Goal: Task Accomplishment & Management: Manage account settings

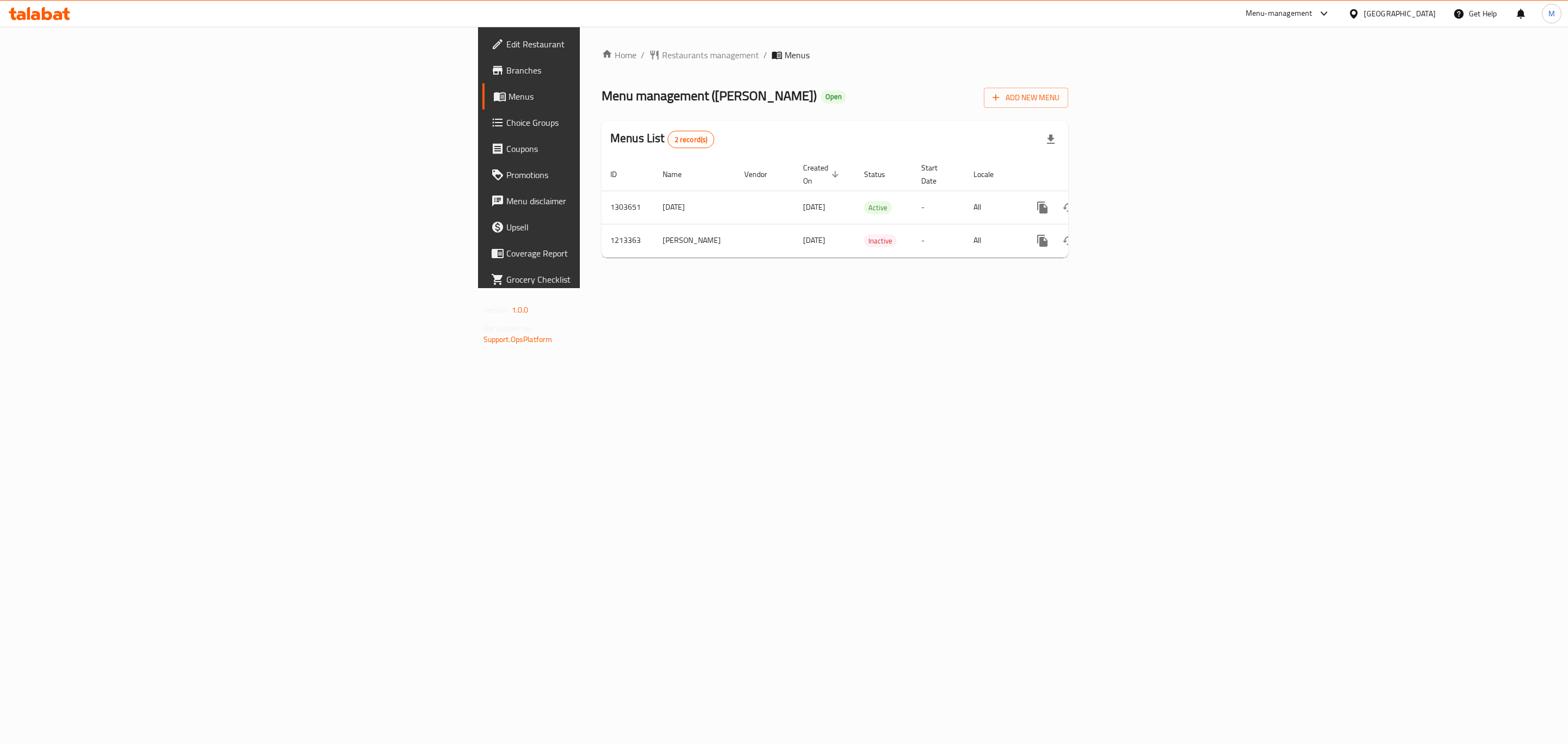
click at [51, 4] on div at bounding box center [39, 14] width 79 height 21
click at [51, 11] on icon at bounding box center [39, 13] width 61 height 13
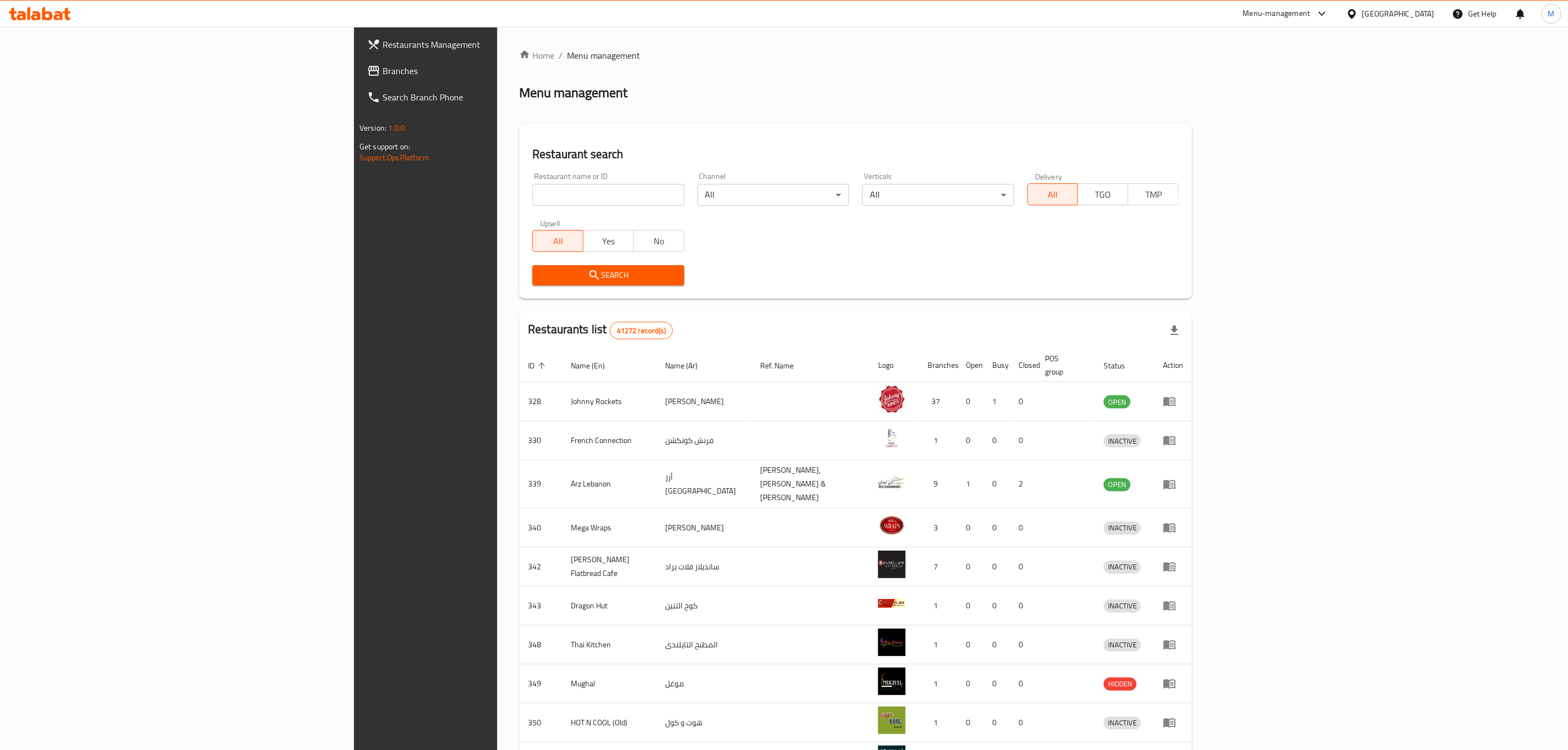
click at [382, 68] on span "Branches" at bounding box center [494, 71] width 224 height 13
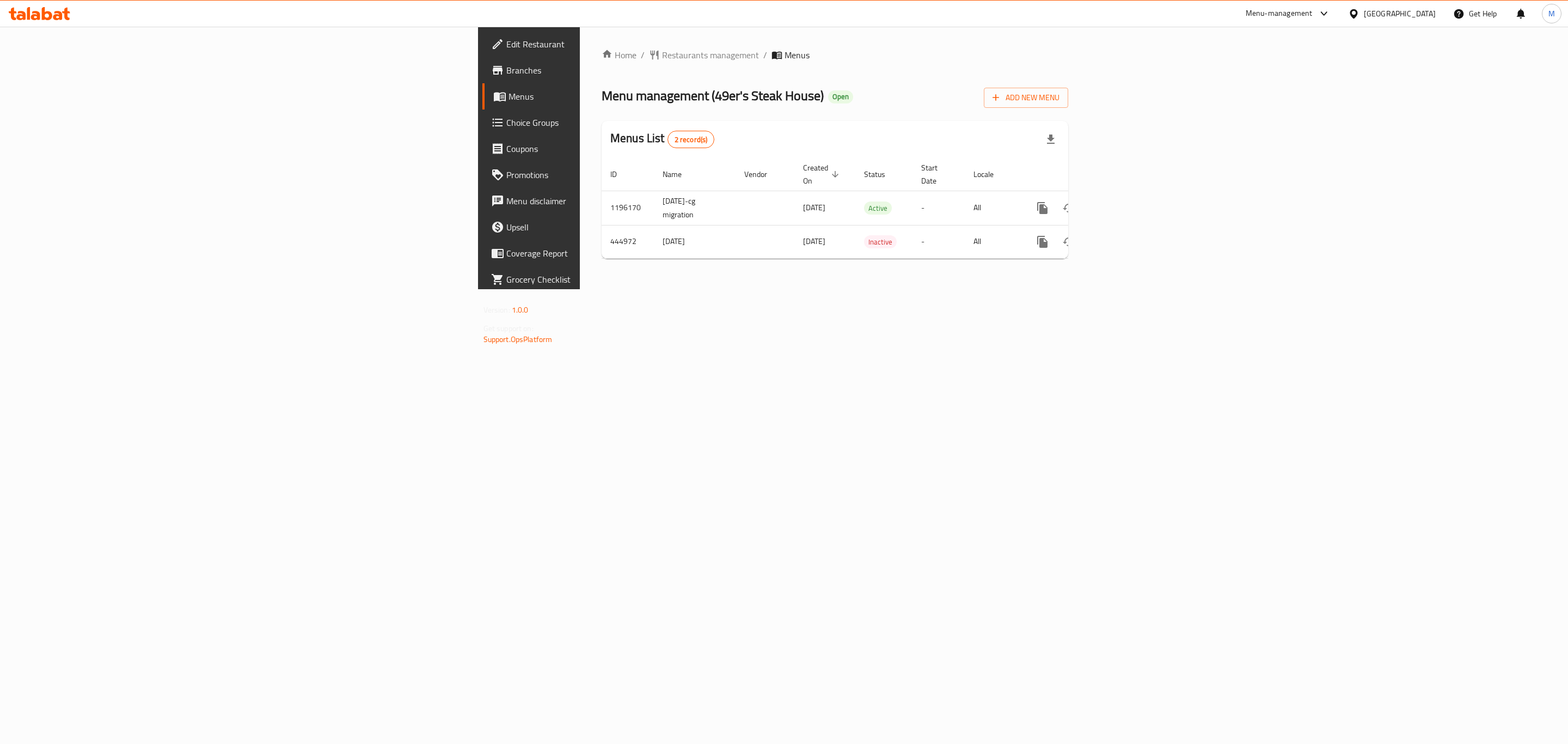
click at [506, 43] on span "Edit Restaurant" at bounding box center [618, 44] width 225 height 13
click at [1128, 201] on icon "enhanced table" at bounding box center [1120, 207] width 13 height 13
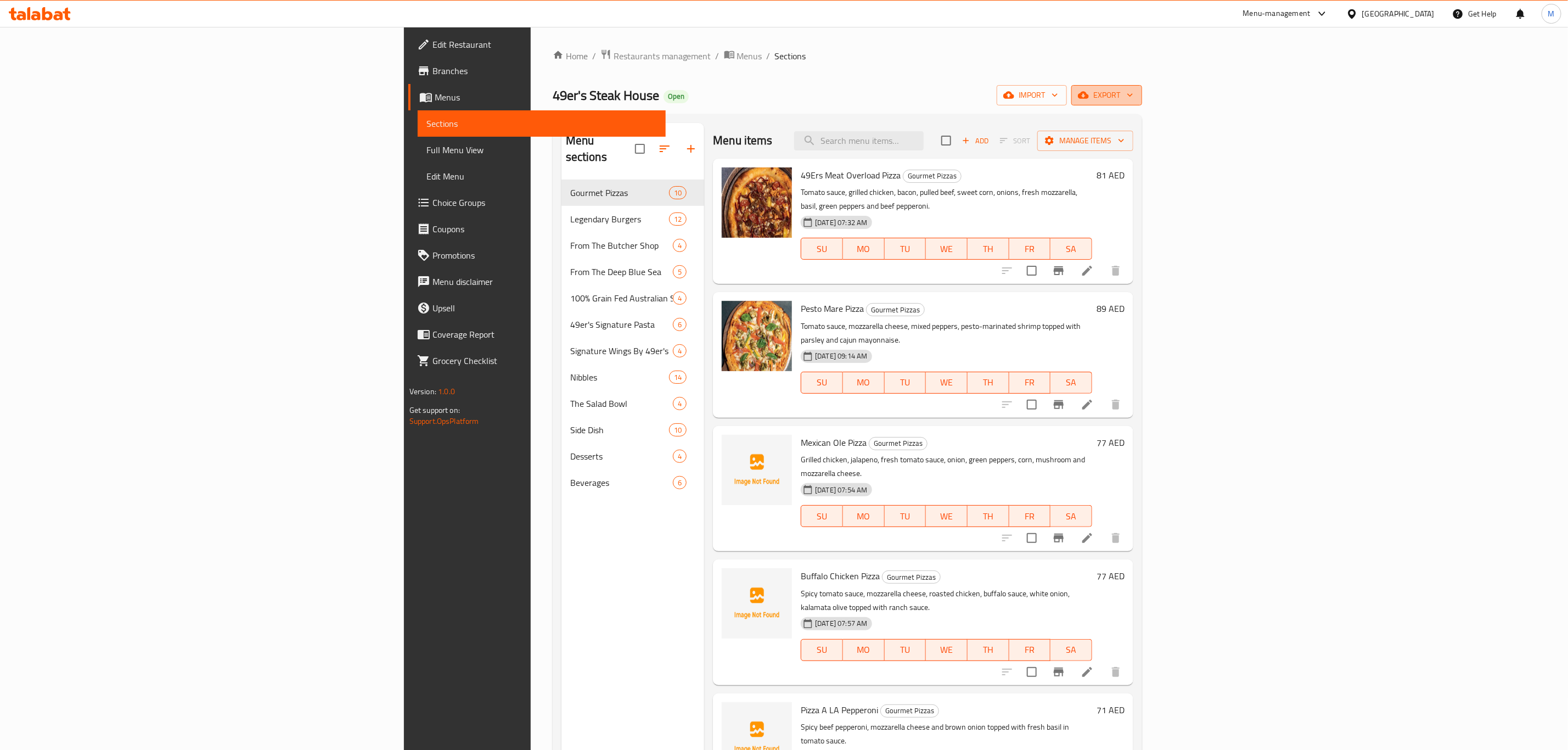
click at [1089, 99] on icon "button" at bounding box center [1083, 95] width 11 height 7
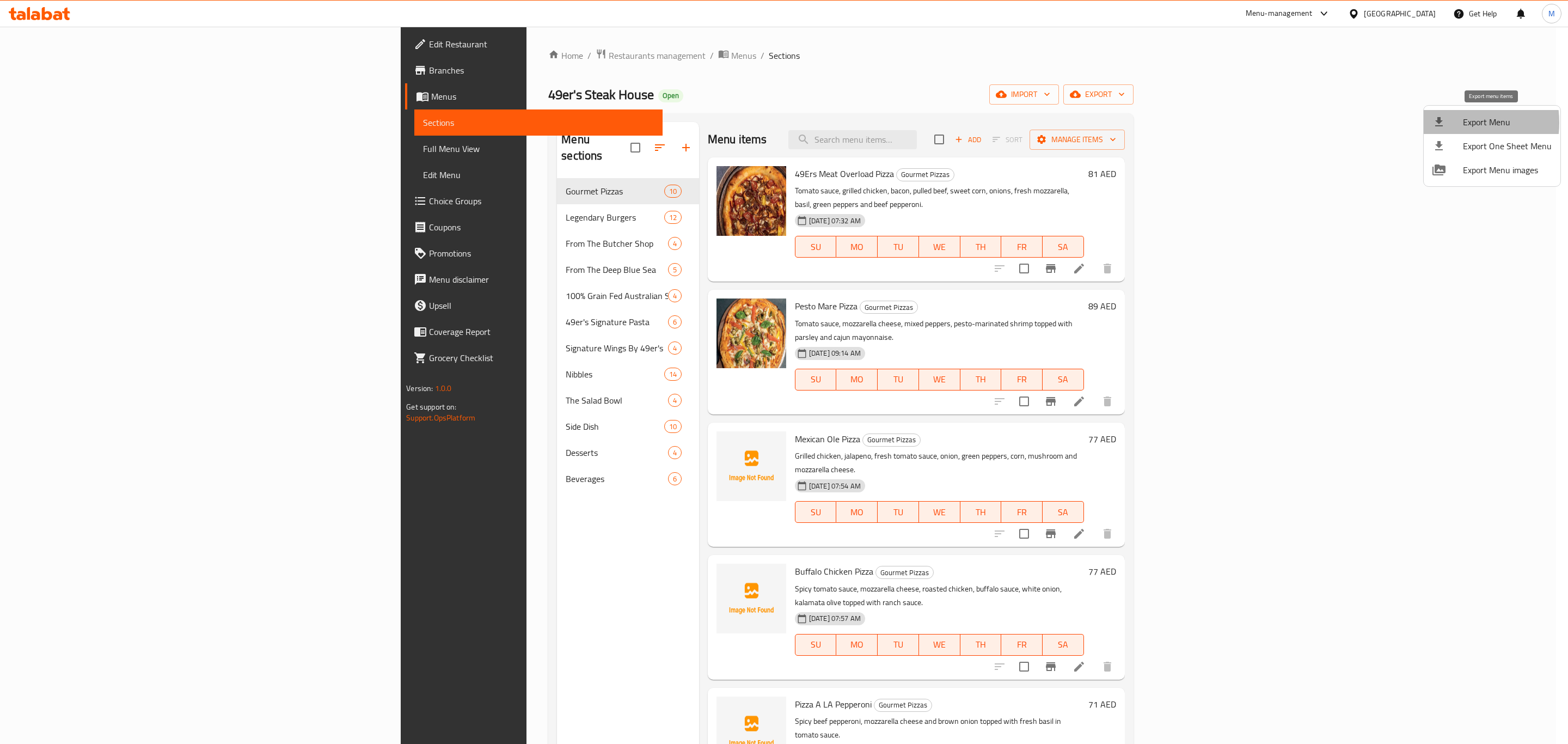
click at [1449, 123] on div at bounding box center [1446, 122] width 30 height 13
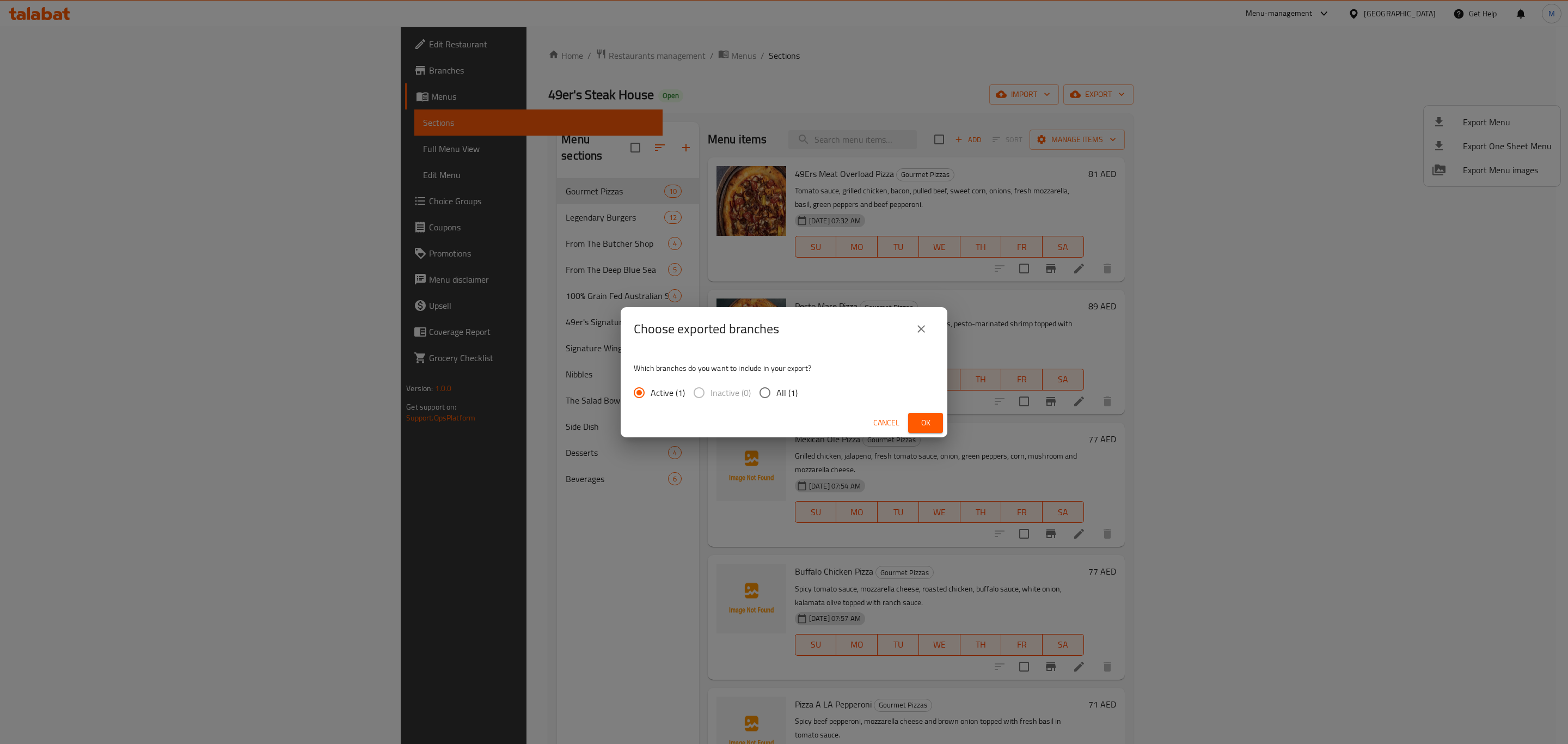
click at [786, 389] on span "All (1)" at bounding box center [787, 392] width 21 height 13
click at [777, 389] on input "All (1)" at bounding box center [765, 393] width 23 height 23
radio input "true"
click at [920, 419] on span "Ok" at bounding box center [925, 423] width 17 height 14
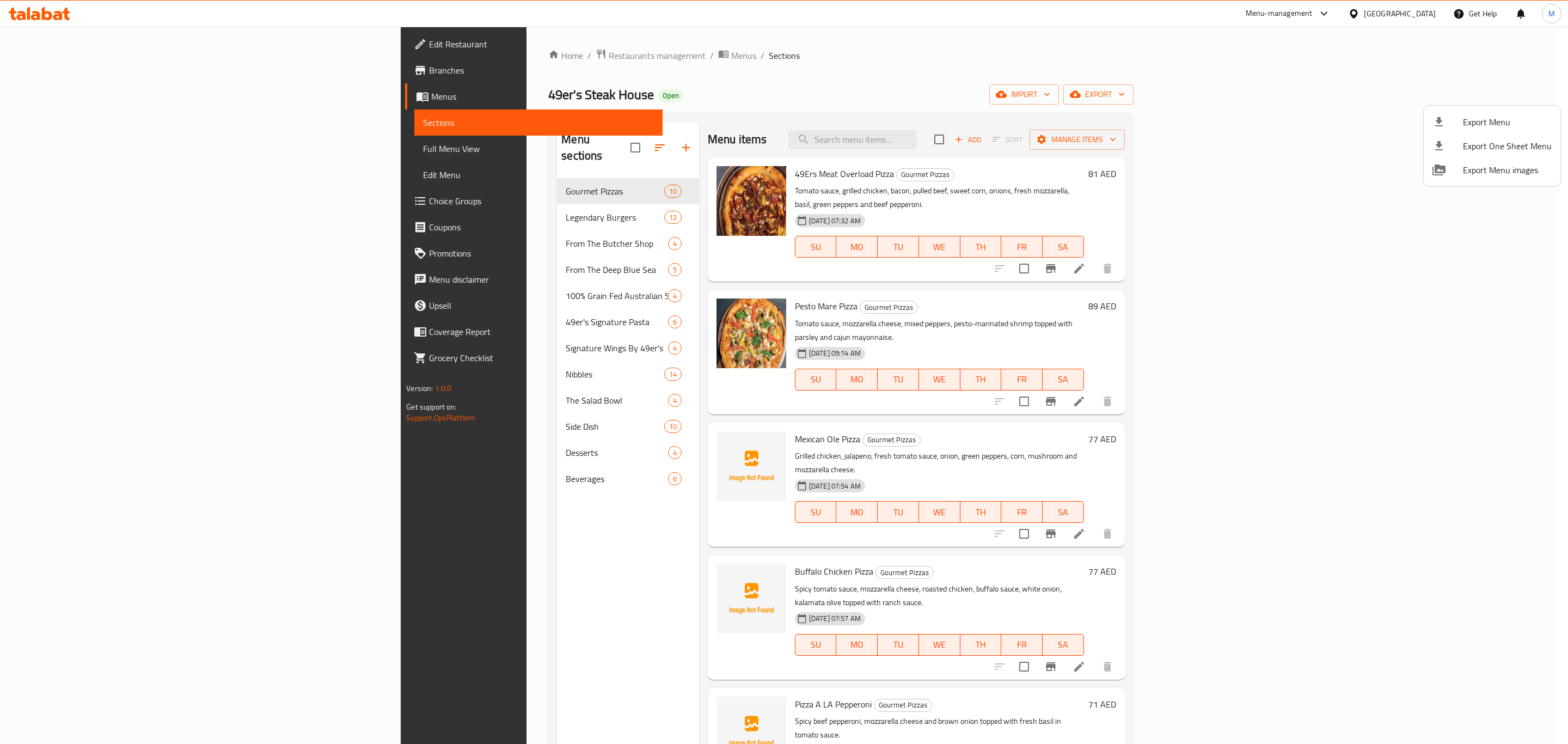
click at [730, 85] on div at bounding box center [784, 372] width 1568 height 744
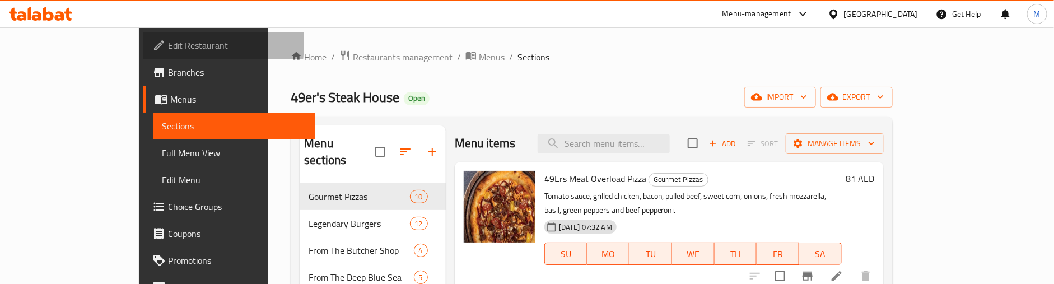
click at [168, 44] on span "Edit Restaurant" at bounding box center [237, 45] width 138 height 13
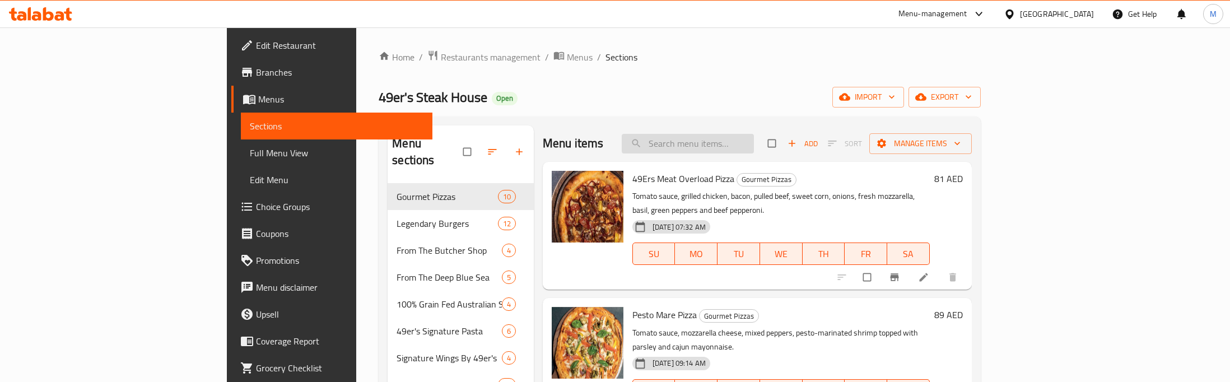
click at [754, 136] on input "search" at bounding box center [688, 144] width 132 height 20
paste input "Steak"
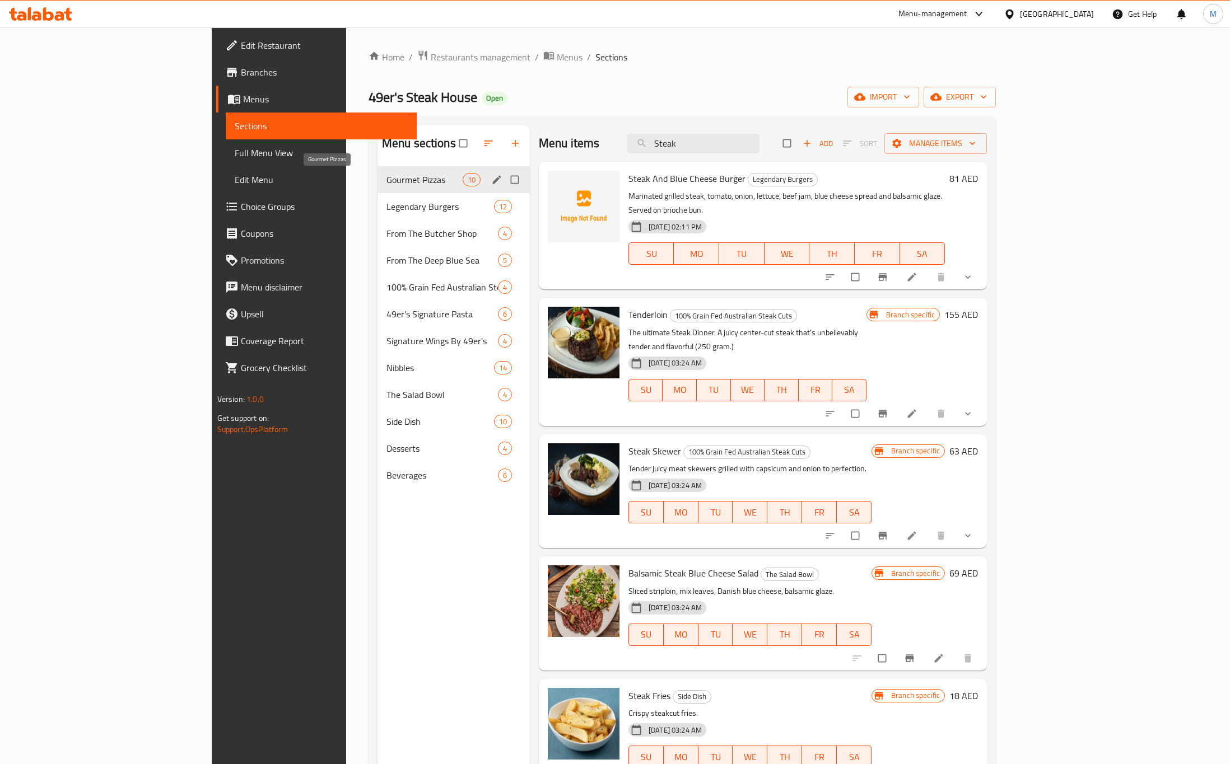
type input "Steak"
click at [386, 185] on span "Gourmet Pizzas" at bounding box center [424, 179] width 76 height 13
click at [386, 175] on span "Gourmet Pizzas" at bounding box center [424, 179] width 76 height 13
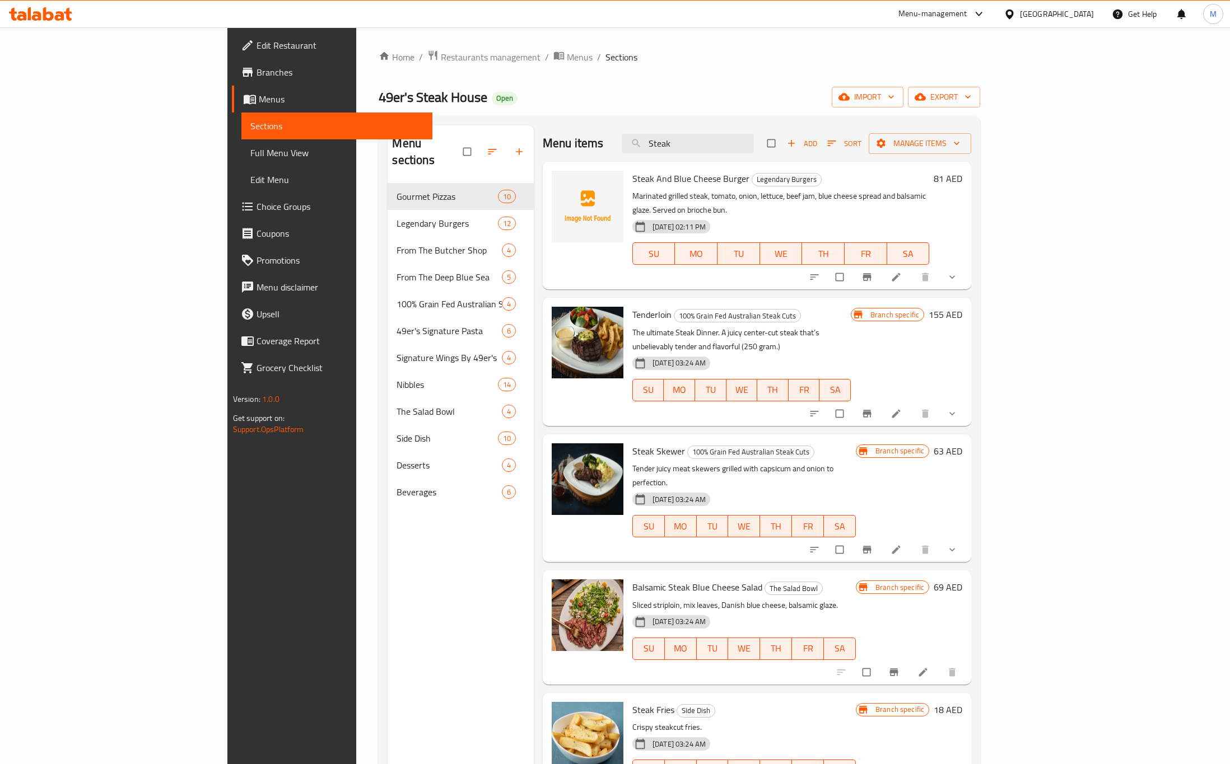
drag, startPoint x: 746, startPoint y: 148, endPoint x: 703, endPoint y: 151, distance: 43.8
click at [703, 151] on div "Menu items Steak Add Sort Manage items" at bounding box center [757, 143] width 428 height 36
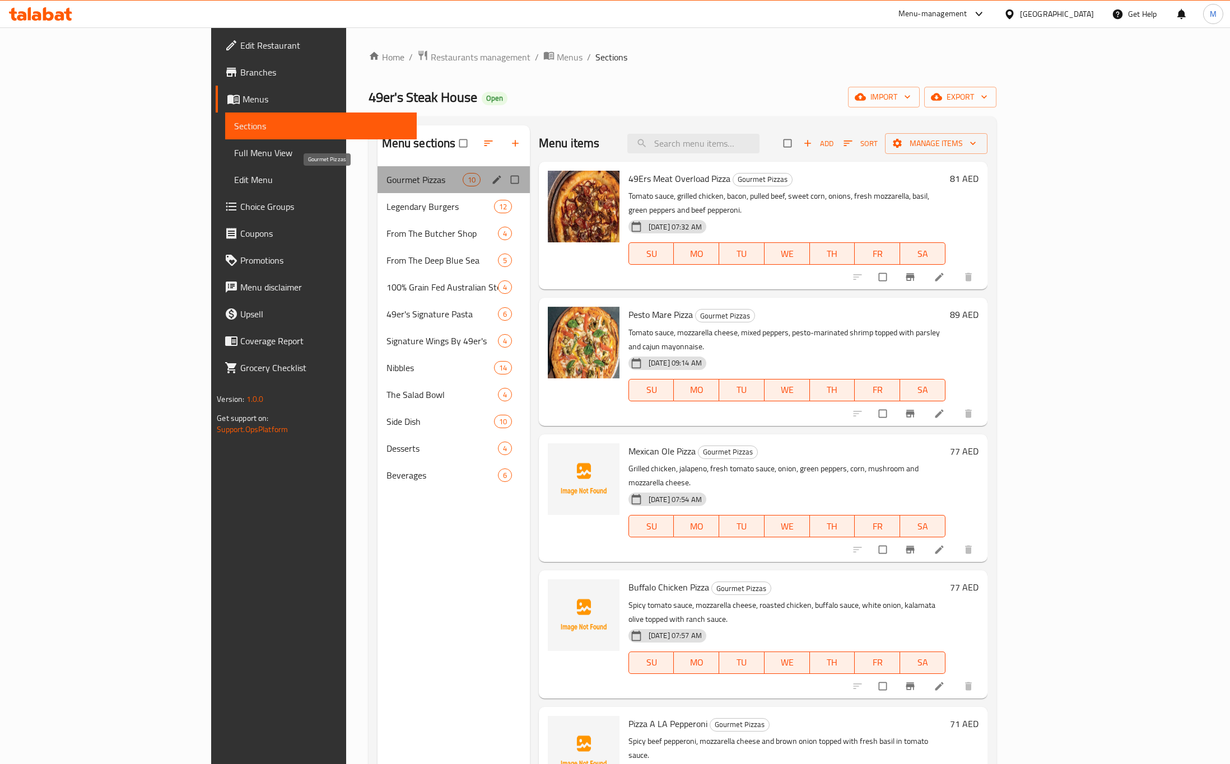
click at [386, 177] on span "Gourmet Pizzas" at bounding box center [424, 179] width 76 height 13
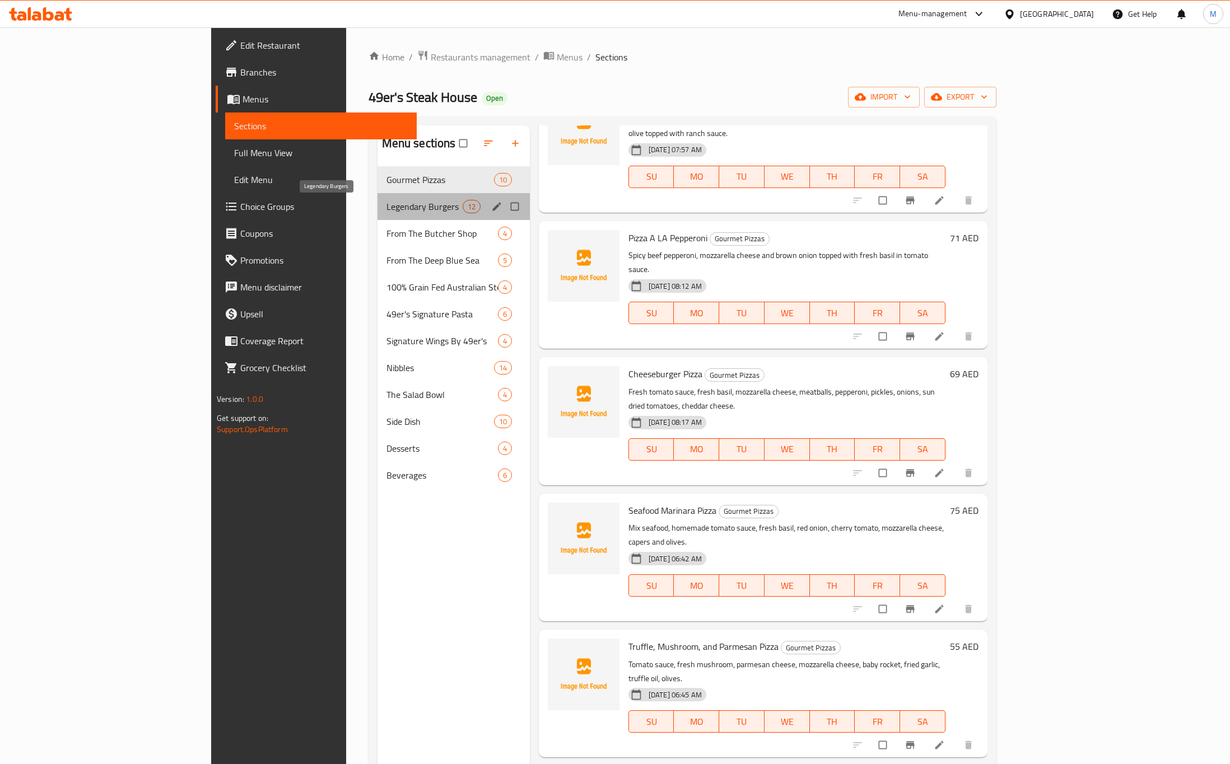
click at [386, 207] on span "Legendary Burgers" at bounding box center [424, 206] width 76 height 13
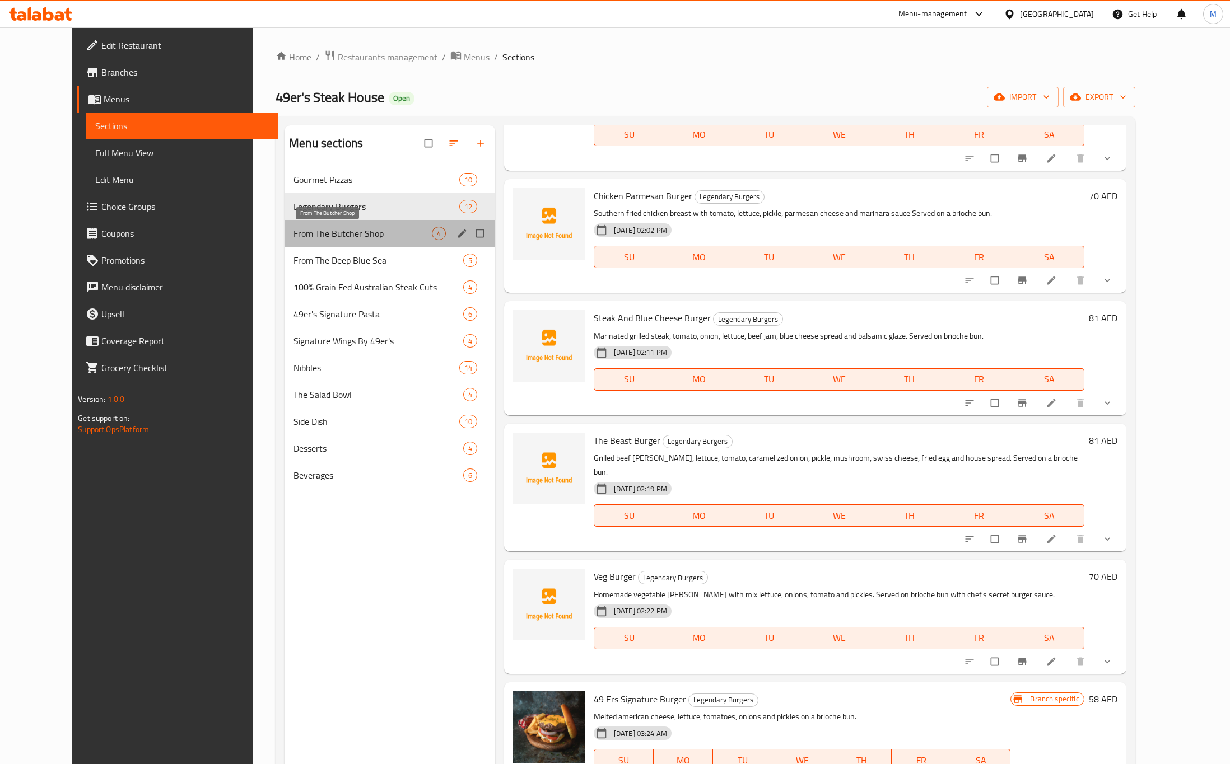
click at [333, 229] on span "From The Butcher Shop" at bounding box center [362, 233] width 138 height 13
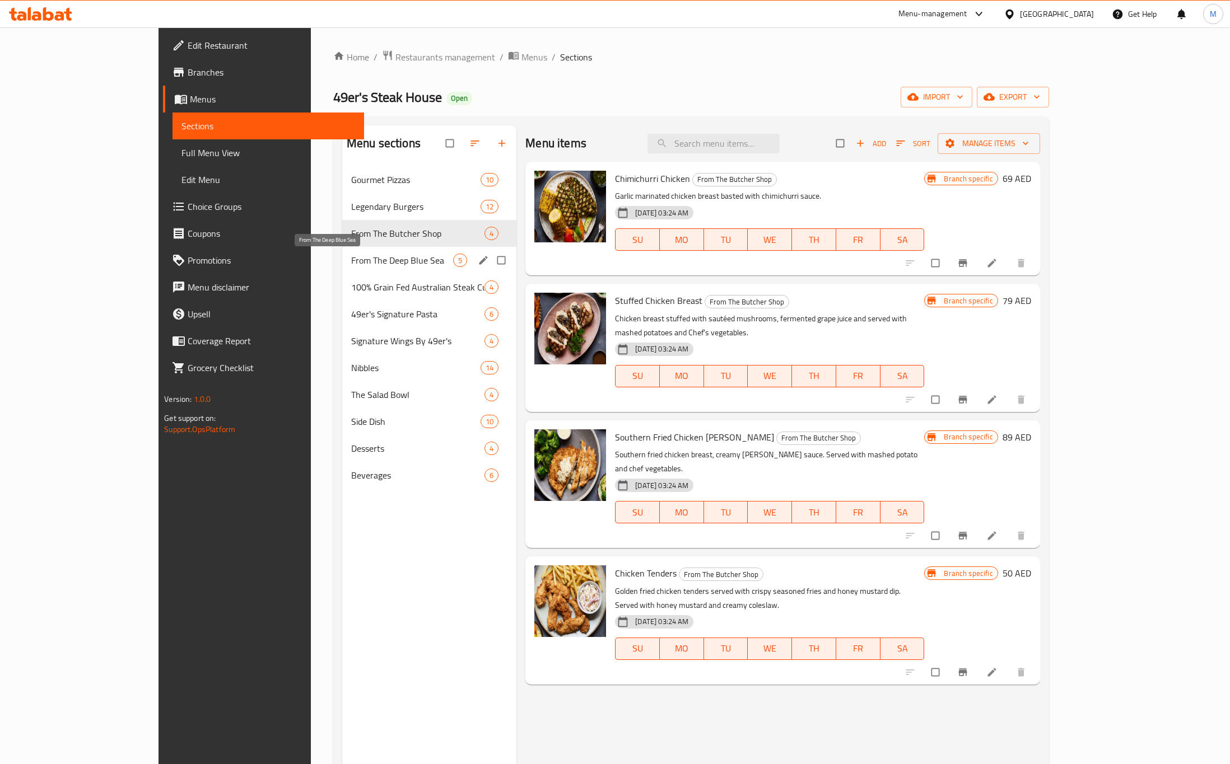
click at [351, 255] on span "From The Deep Blue Sea" at bounding box center [402, 260] width 102 height 13
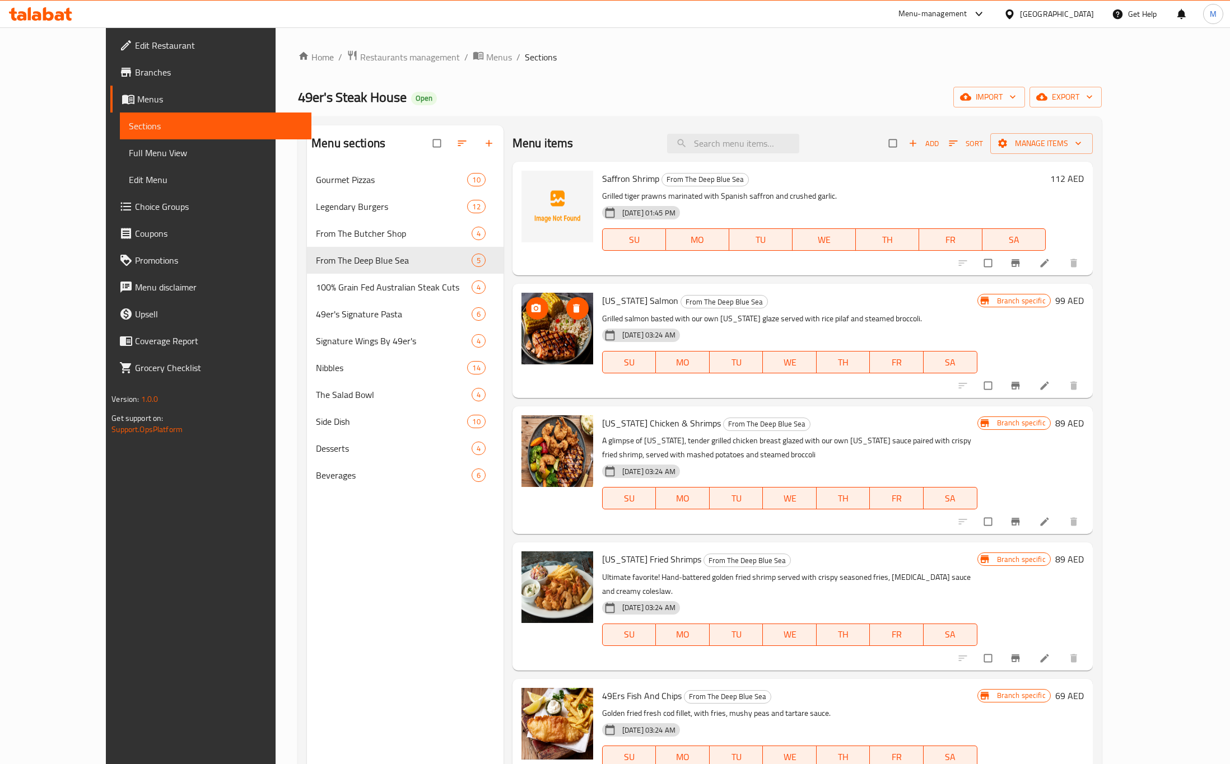
click at [538, 283] on img at bounding box center [557, 329] width 72 height 72
click at [526, 283] on span "upload picture" at bounding box center [537, 308] width 22 height 11
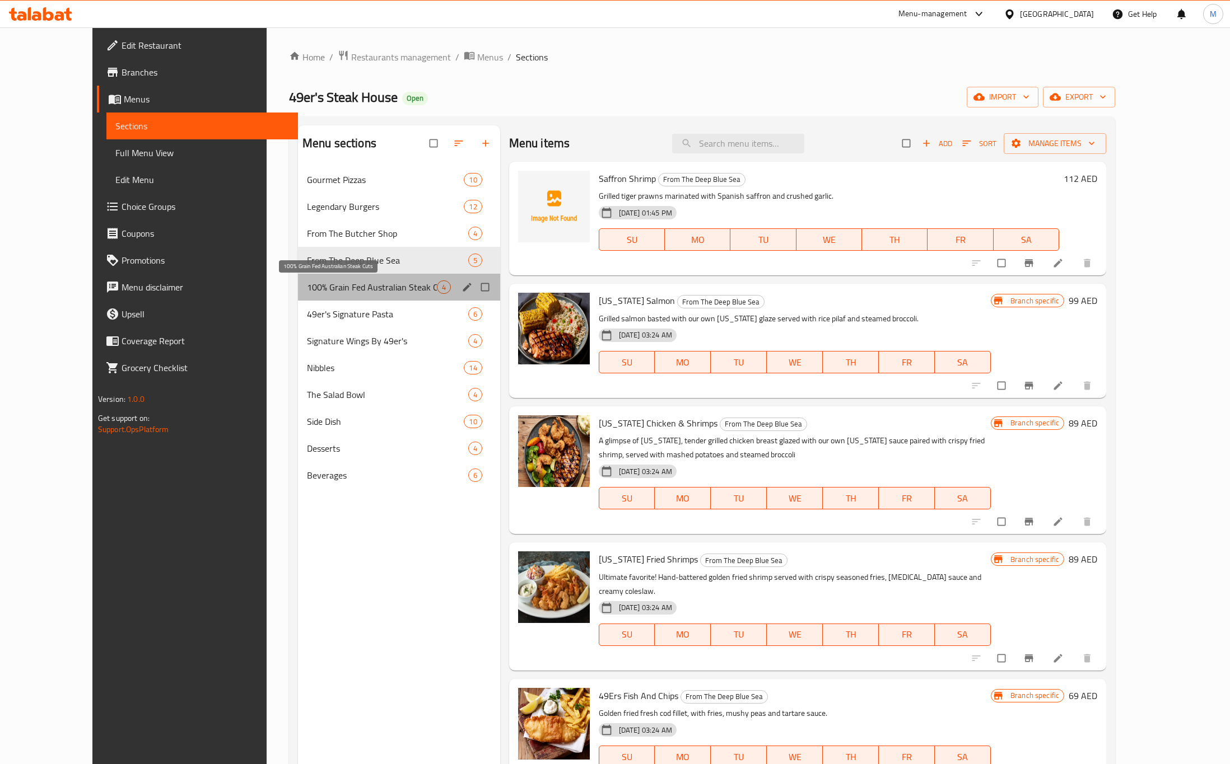
click at [347, 283] on span "100% Grain Fed Australian Steak Cuts" at bounding box center [372, 287] width 130 height 13
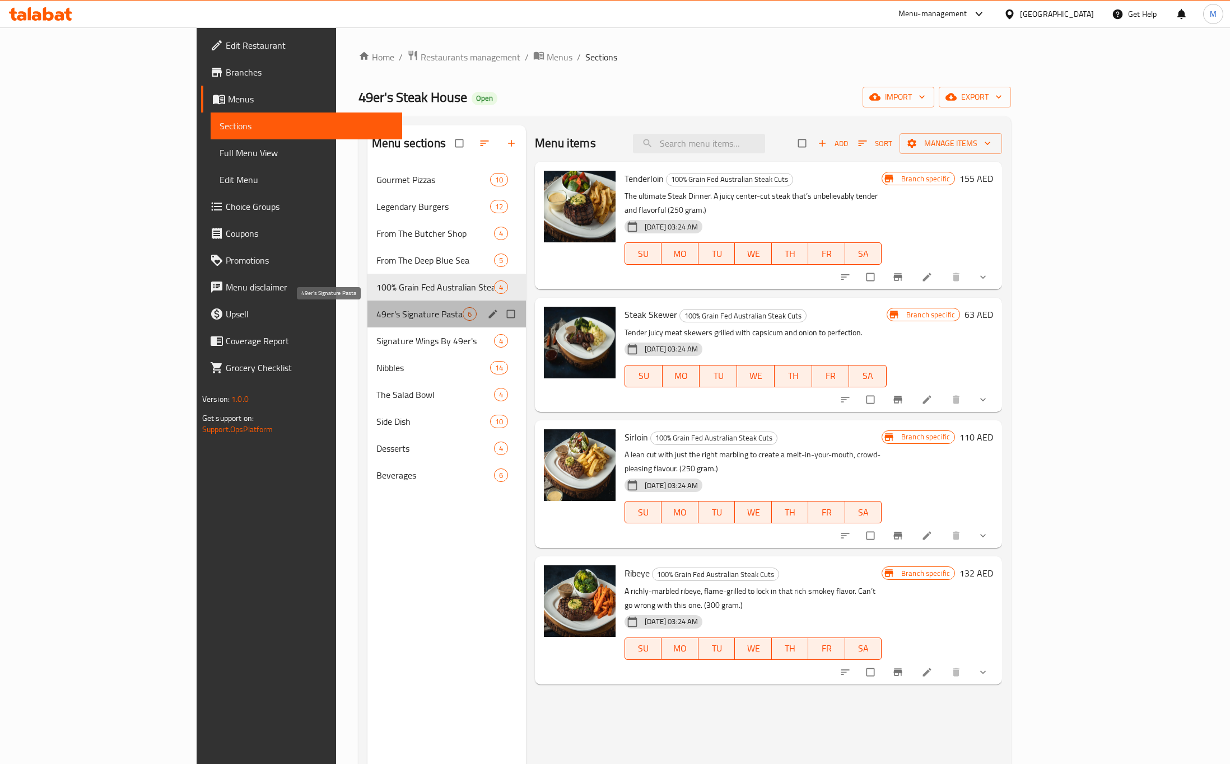
click at [376, 283] on span "49er's Signature Pasta" at bounding box center [419, 313] width 86 height 13
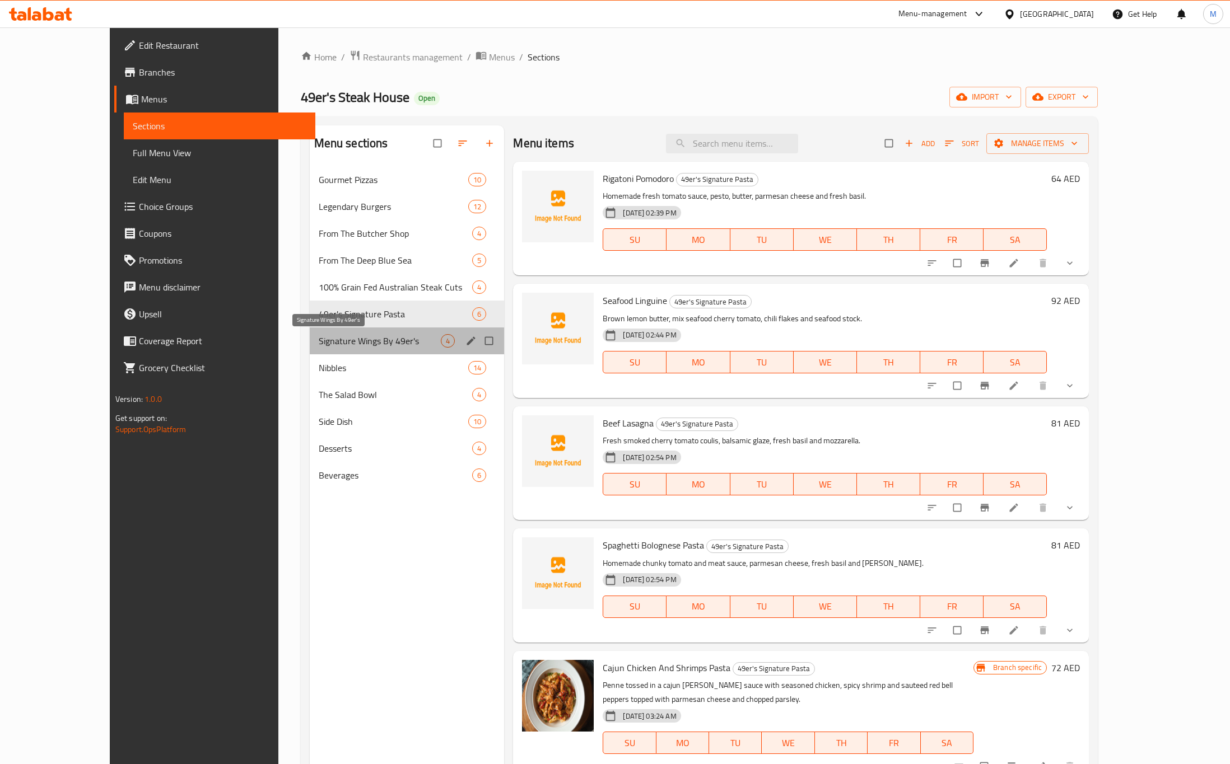
click at [319, 283] on span "Signature Wings By 49er's" at bounding box center [380, 340] width 123 height 13
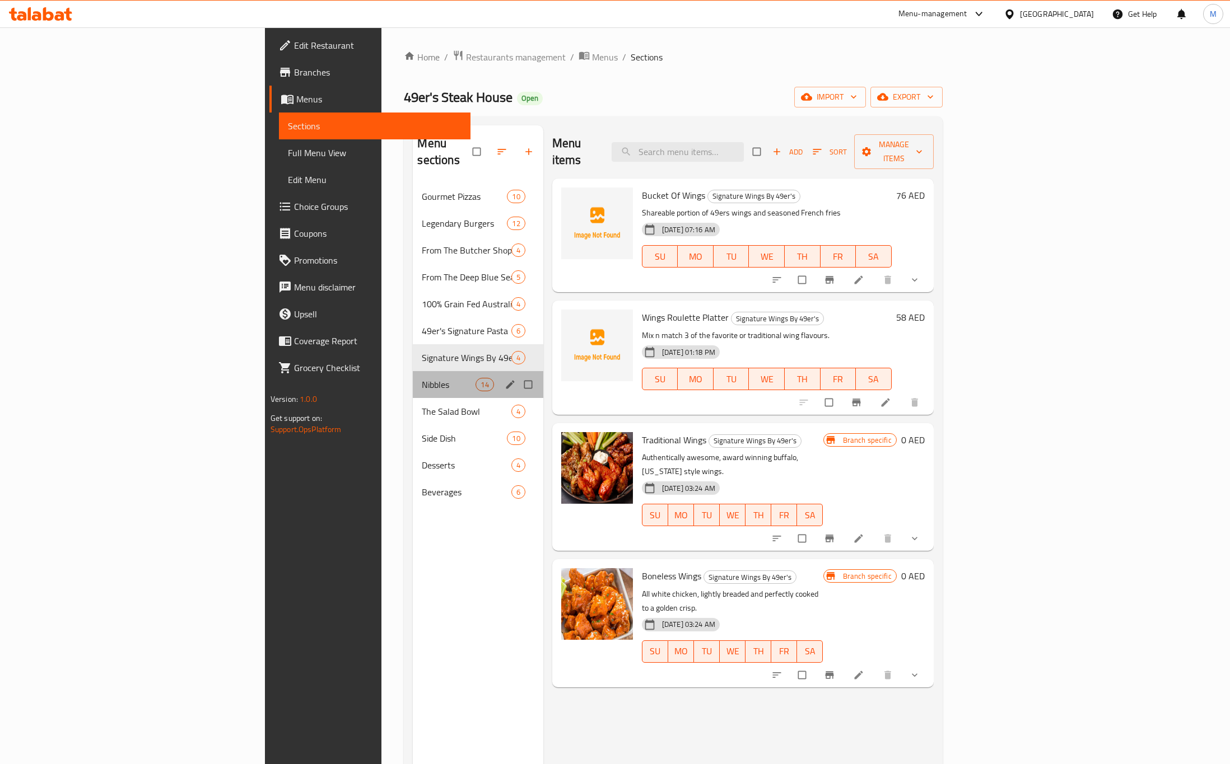
click at [413, 283] on div "Nibbles 14" at bounding box center [478, 384] width 130 height 27
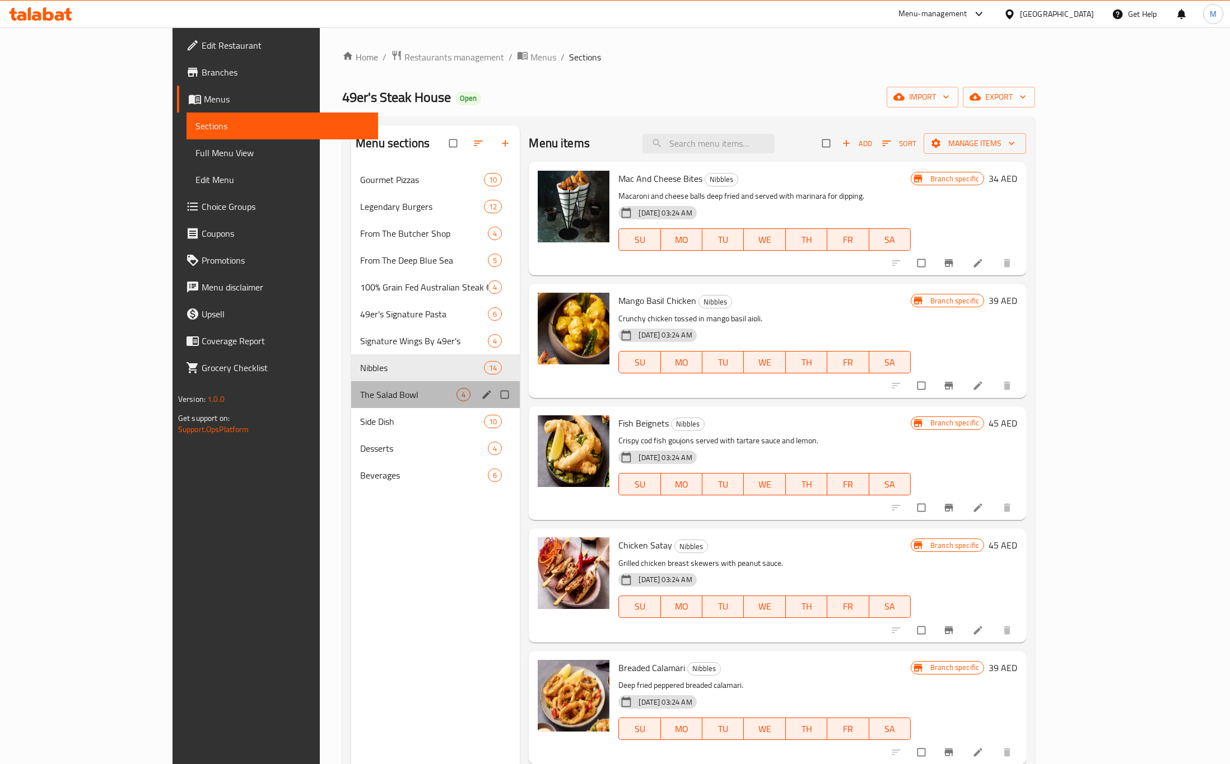
click at [351, 283] on div "The Salad Bowl 4" at bounding box center [435, 394] width 169 height 27
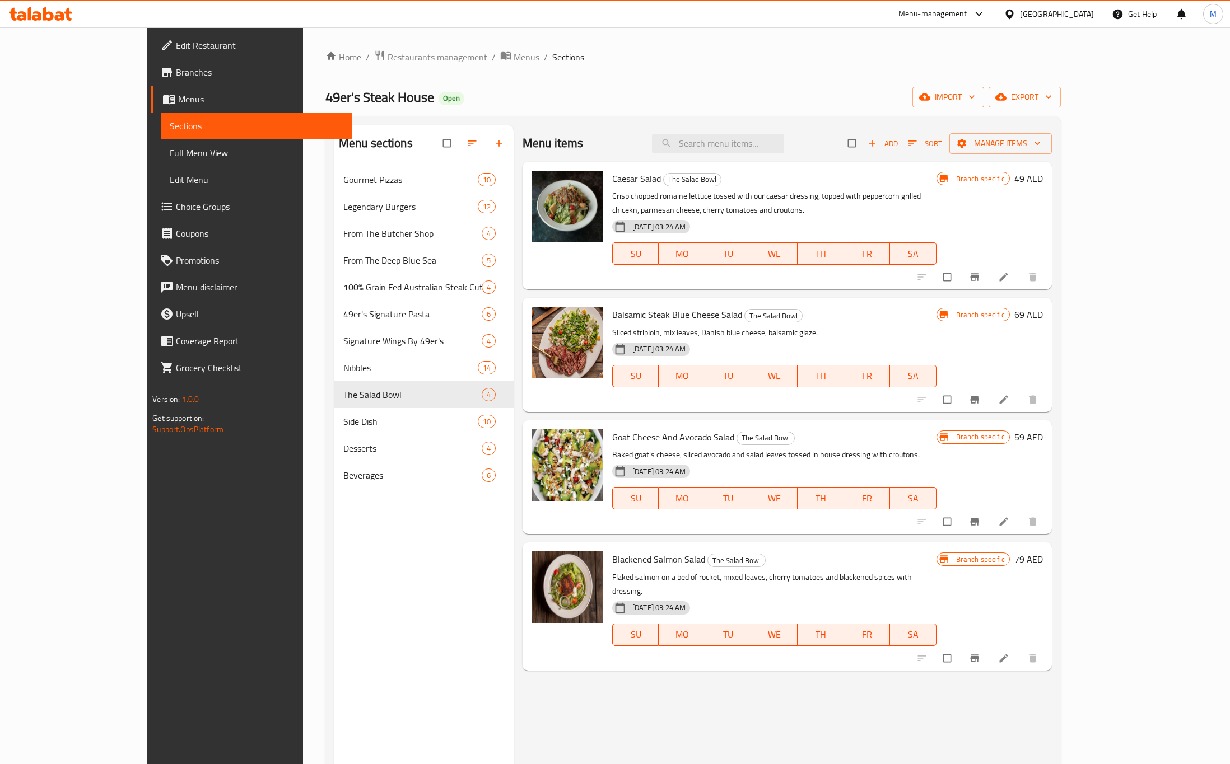
drag, startPoint x: 627, startPoint y: 306, endPoint x: 656, endPoint y: 92, distance: 215.8
click at [656, 92] on div "49er's Steak House Open import export" at bounding box center [692, 97] width 735 height 21
click at [506, 102] on div "49er's Steak House Open import export" at bounding box center [692, 97] width 735 height 21
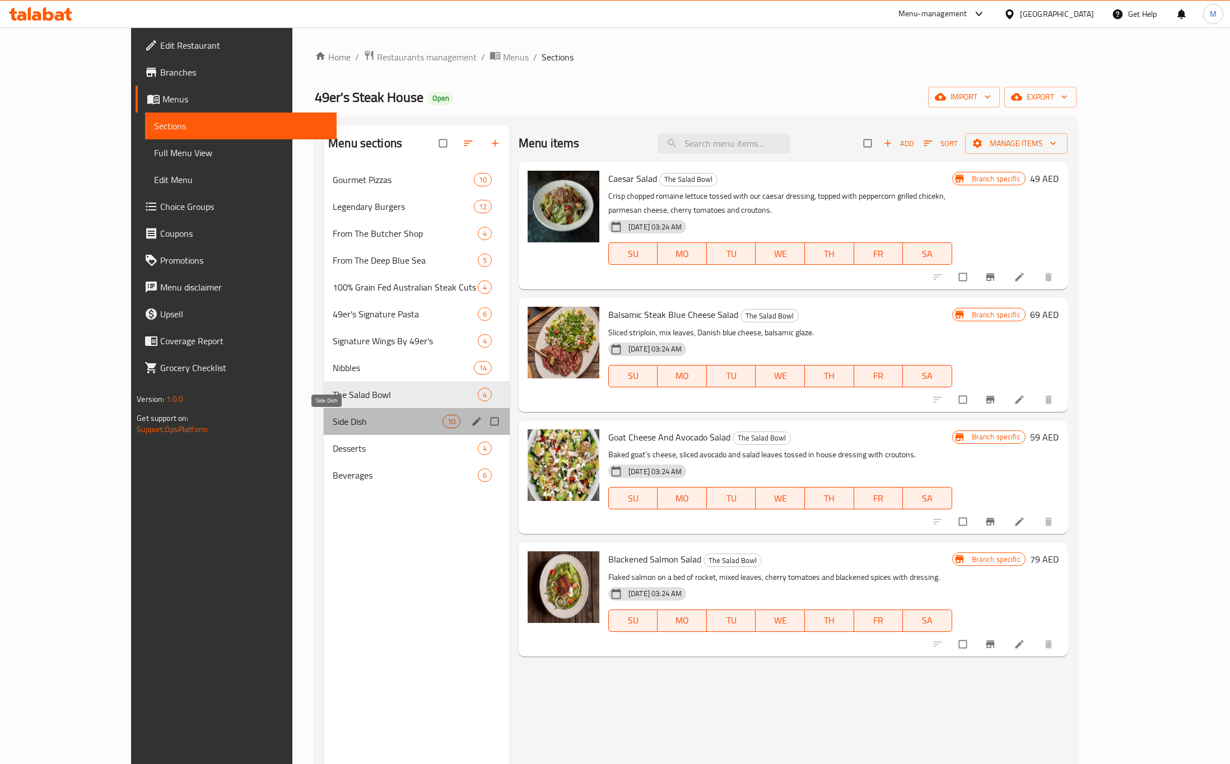
click at [333, 283] on span "Side Dish" at bounding box center [388, 421] width 110 height 13
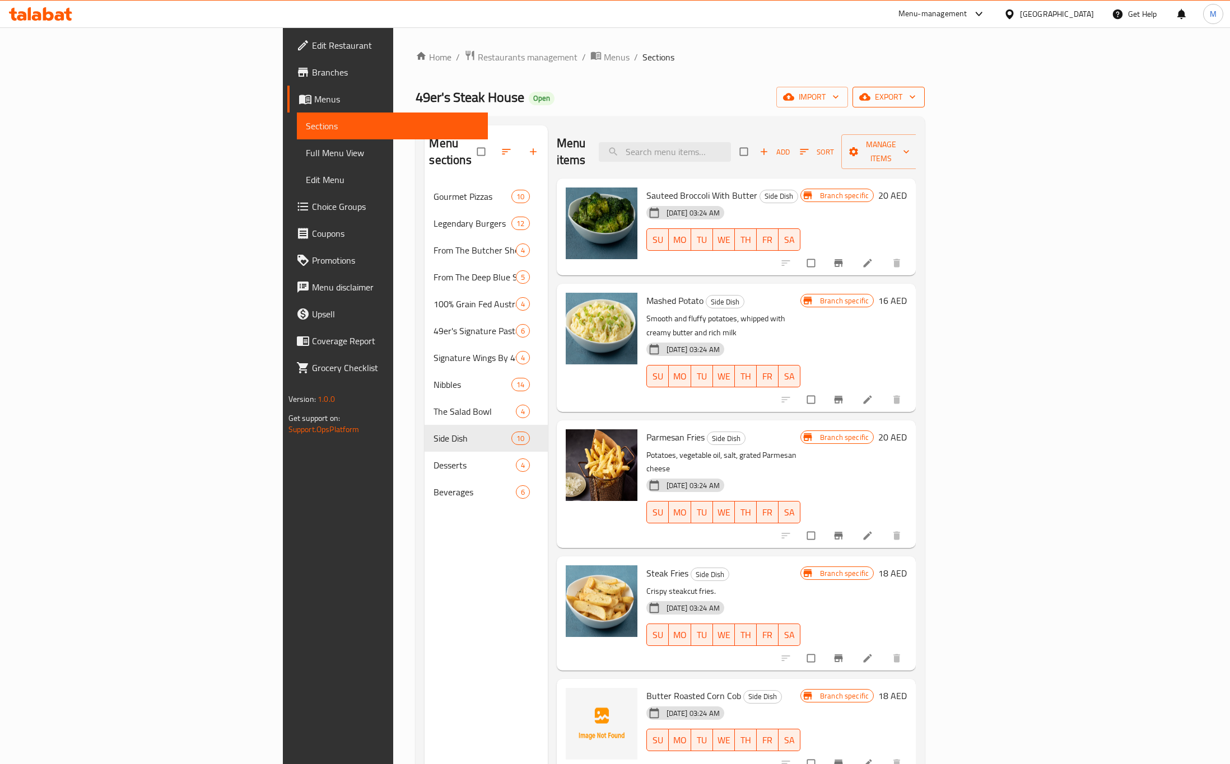
click at [916, 91] on span "export" at bounding box center [888, 97] width 54 height 14
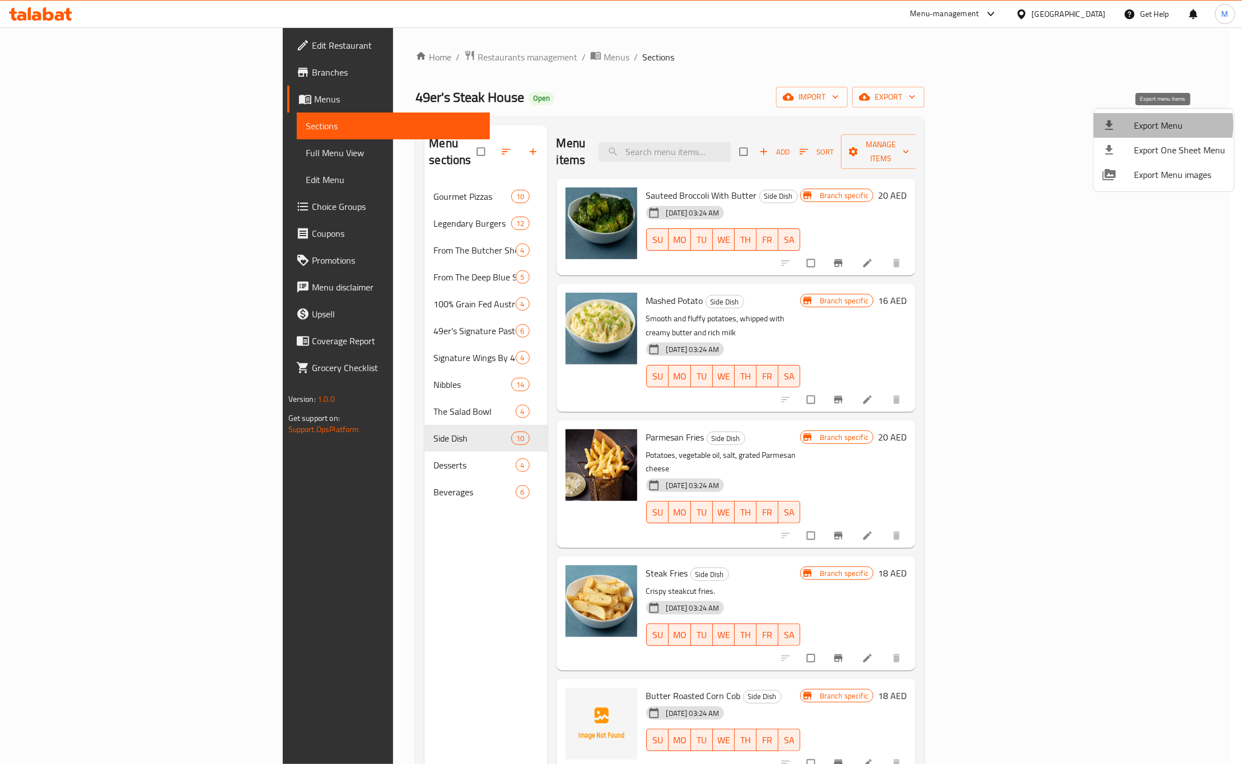
click at [1066, 124] on span "Export Menu" at bounding box center [1179, 125] width 91 height 13
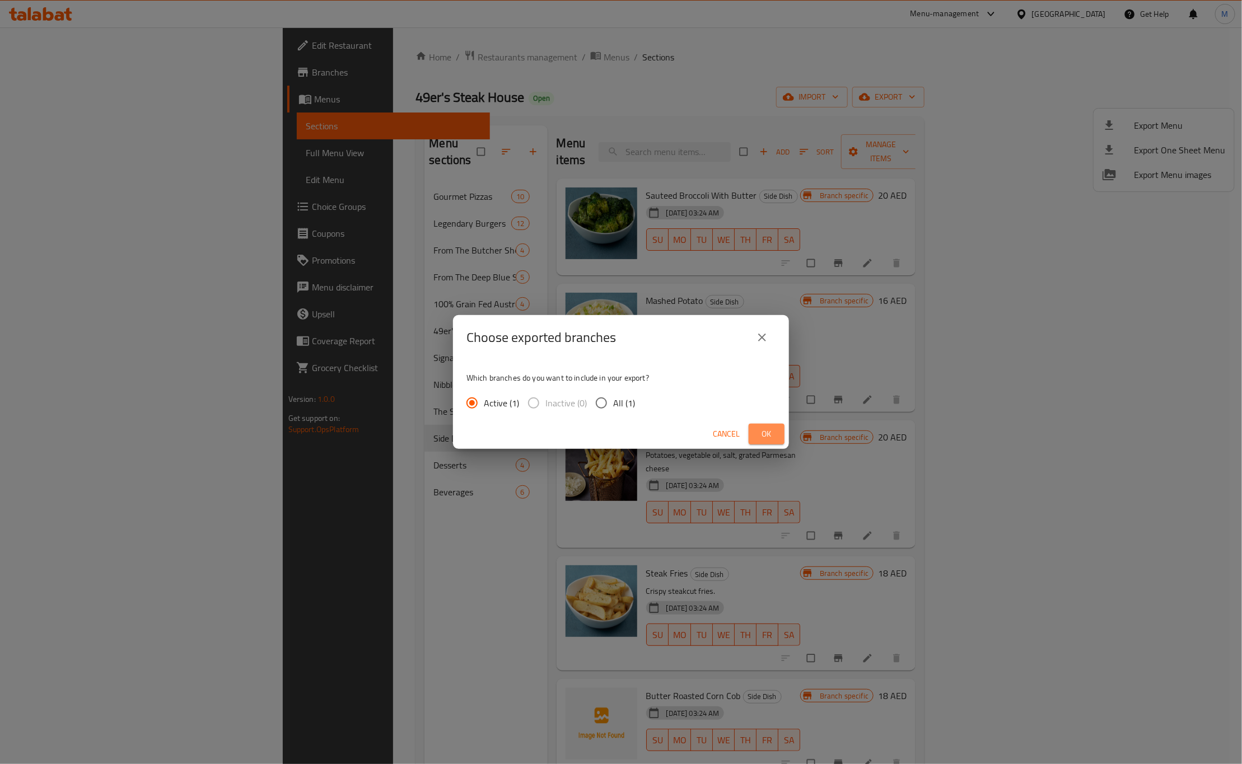
click at [768, 283] on span "Ok" at bounding box center [767, 434] width 18 height 14
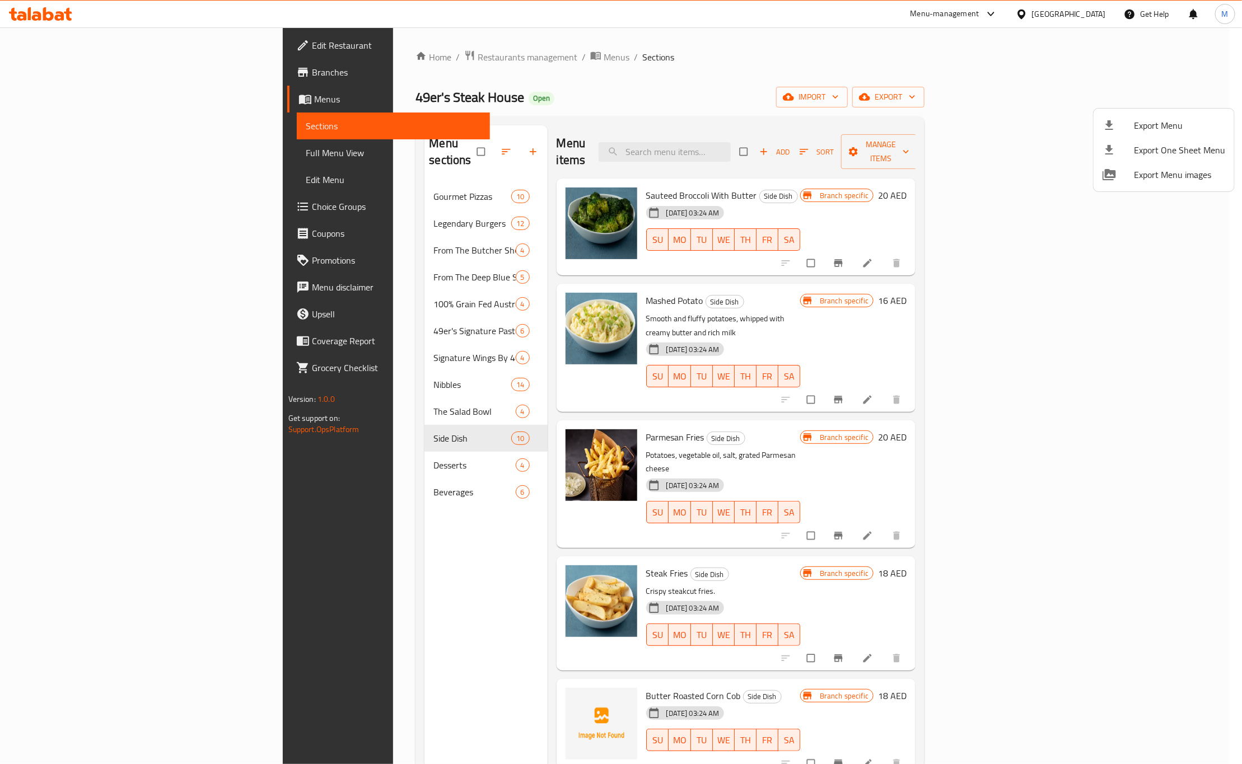
click at [352, 171] on div at bounding box center [621, 382] width 1242 height 764
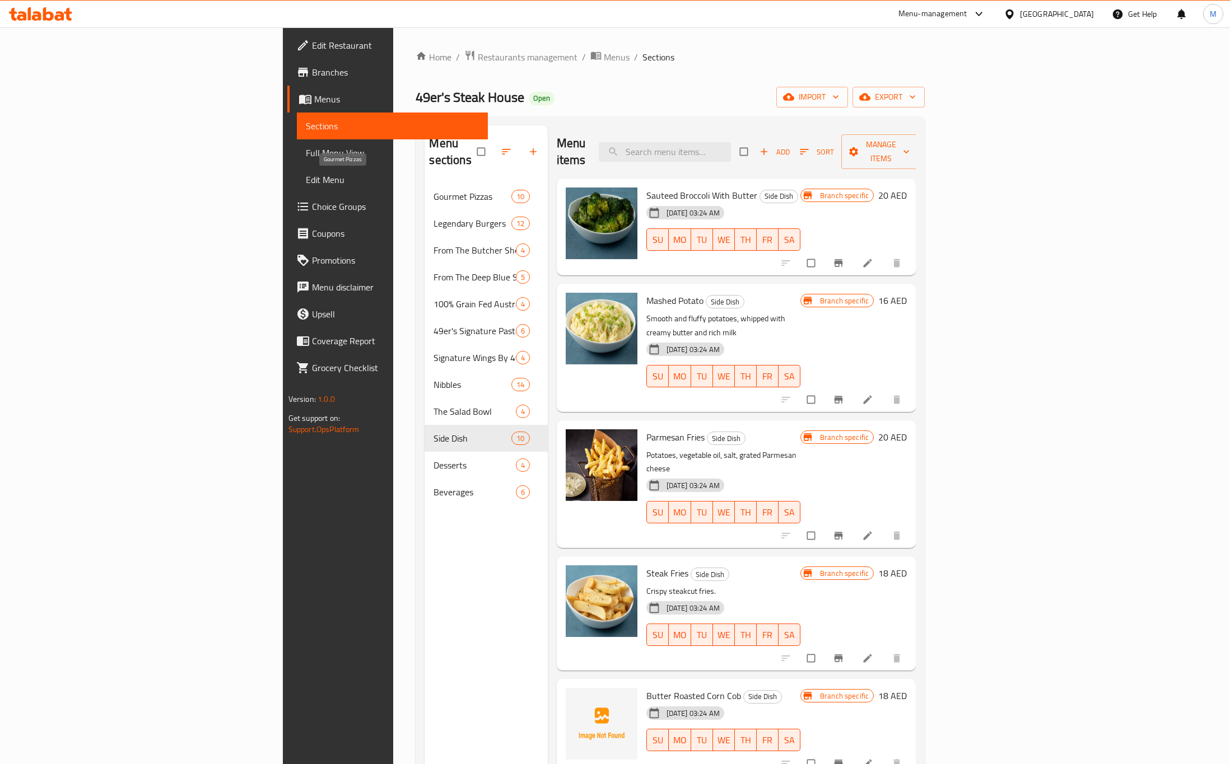
click at [433, 190] on span "Gourmet Pizzas" at bounding box center [472, 196] width 78 height 13
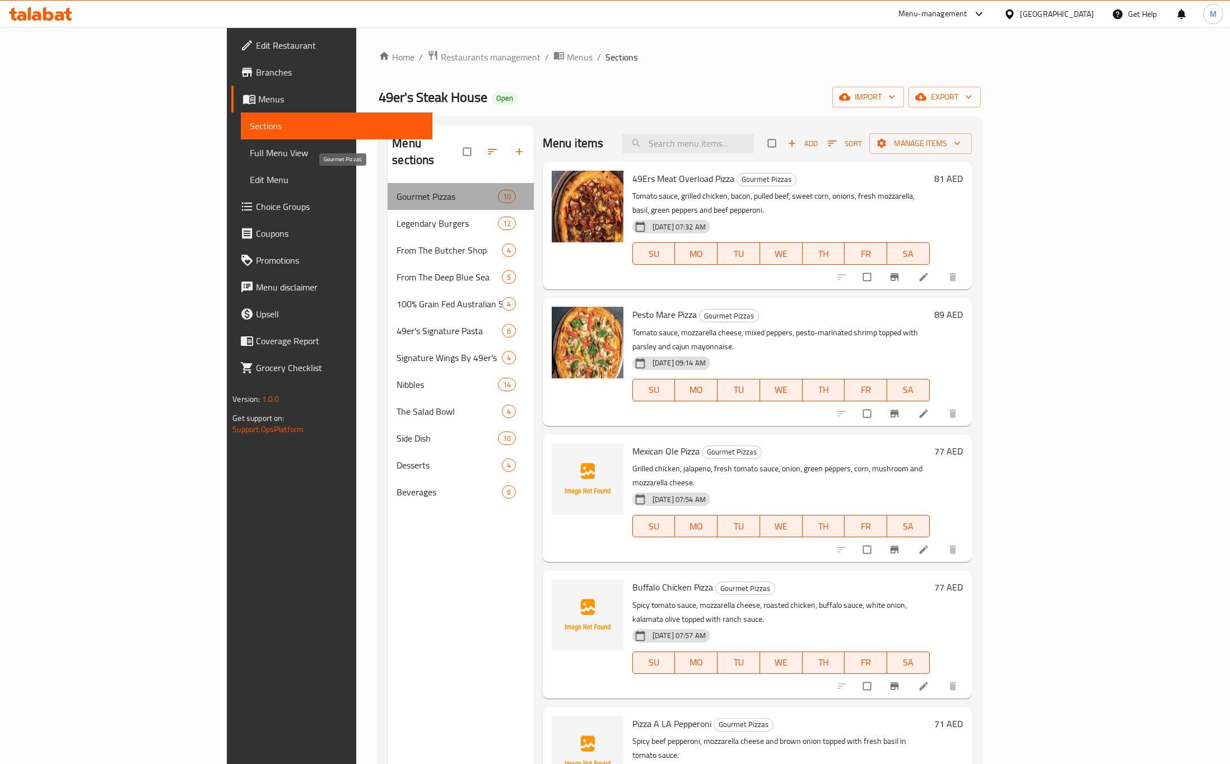
click at [396, 190] on span "Gourmet Pizzas" at bounding box center [446, 196] width 101 height 13
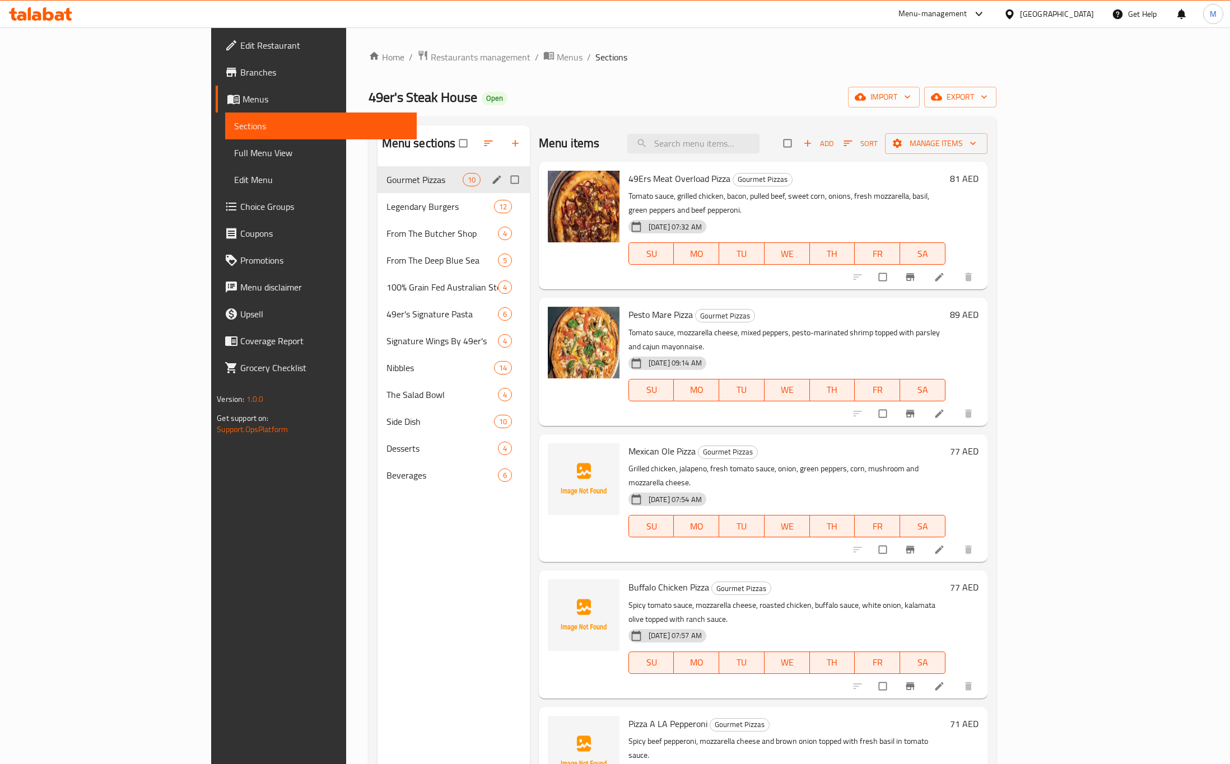
click at [491, 177] on icon "edit" at bounding box center [496, 179] width 11 height 11
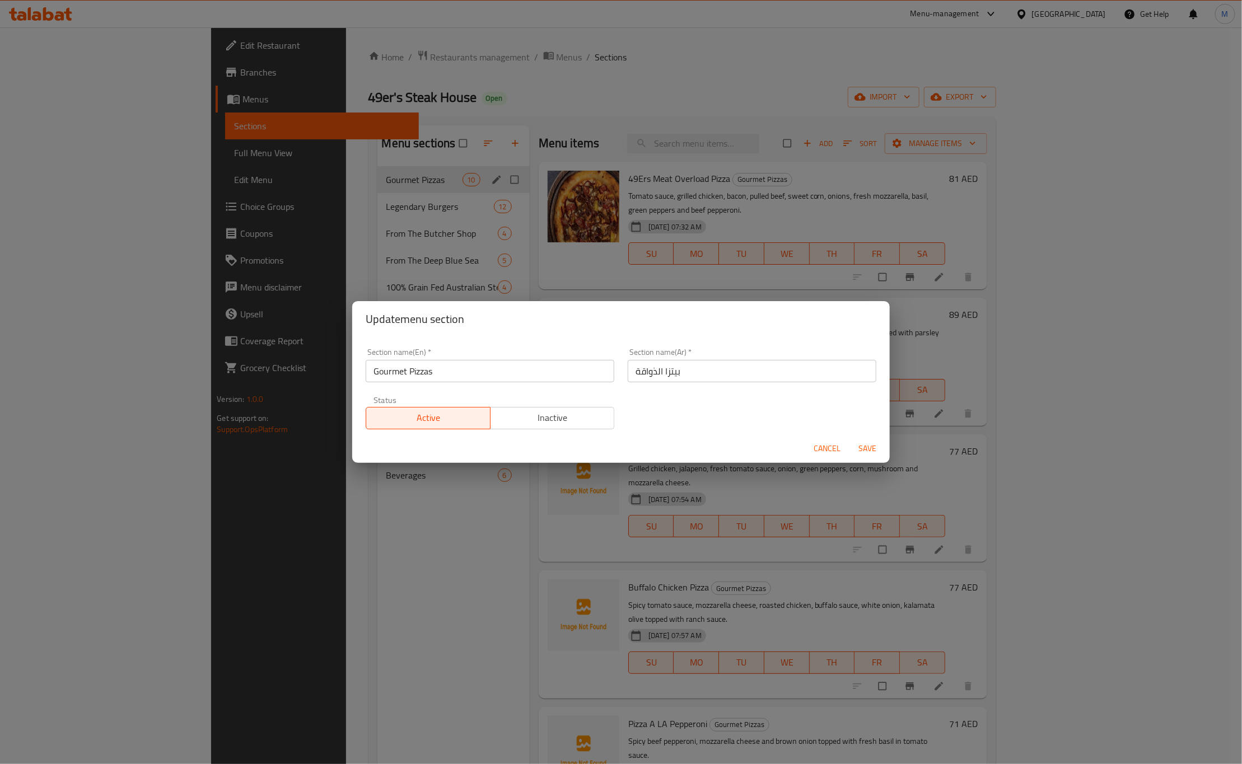
click at [404, 283] on input "Gourmet Pizzas" at bounding box center [490, 371] width 249 height 22
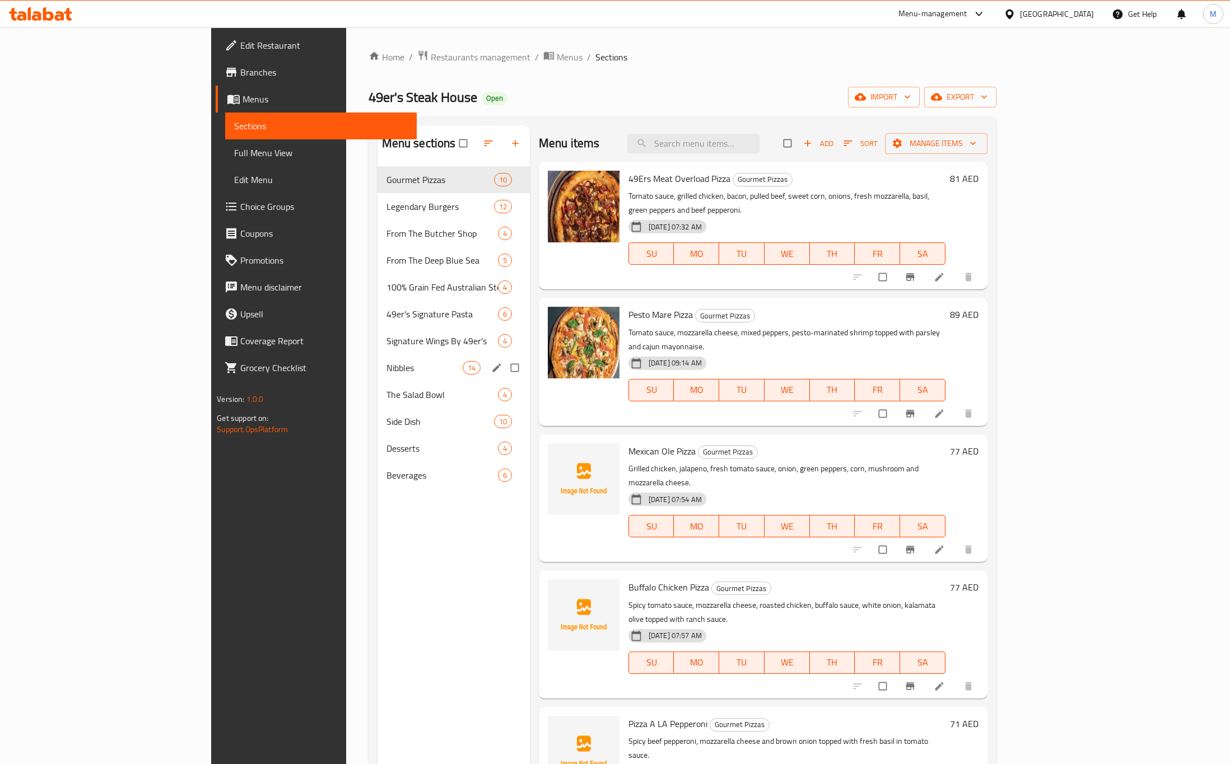
click at [377, 283] on div "Nibbles 14" at bounding box center [453, 367] width 152 height 27
